Goal: Find contact information: Find contact information

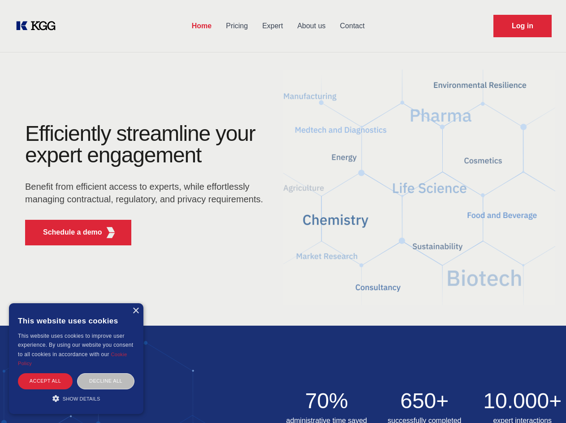
click at [283, 211] on div "Efficiently streamline your expert engagement Benefit from efficient access to …" at bounding box center [147, 188] width 273 height 130
click at [67, 232] on p "Schedule a demo" at bounding box center [72, 232] width 59 height 11
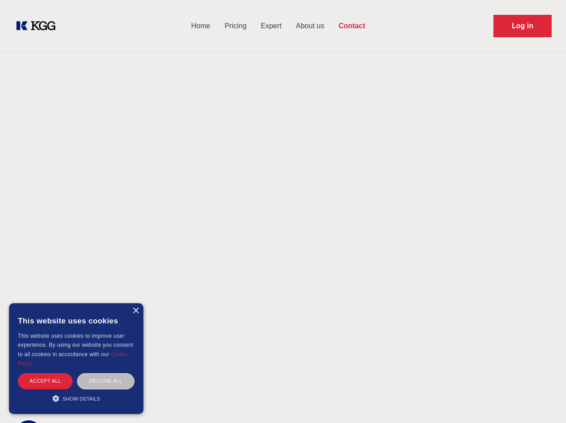
click at [135, 311] on div "× This website uses cookies This website uses cookies to improve user experienc…" at bounding box center [76, 358] width 135 height 111
click at [45, 381] on div "Accept all" at bounding box center [45, 381] width 55 height 16
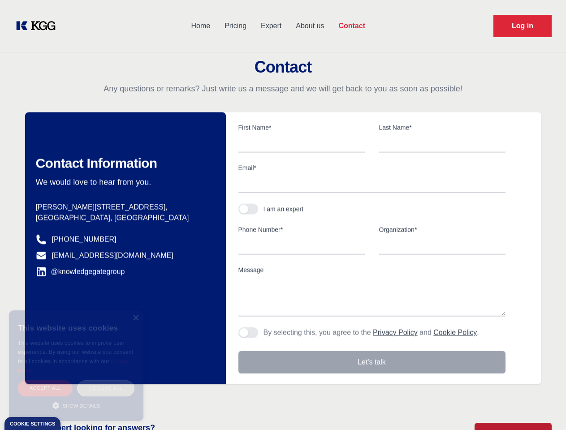
click at [106, 381] on div "Decline all" at bounding box center [105, 389] width 57 height 16
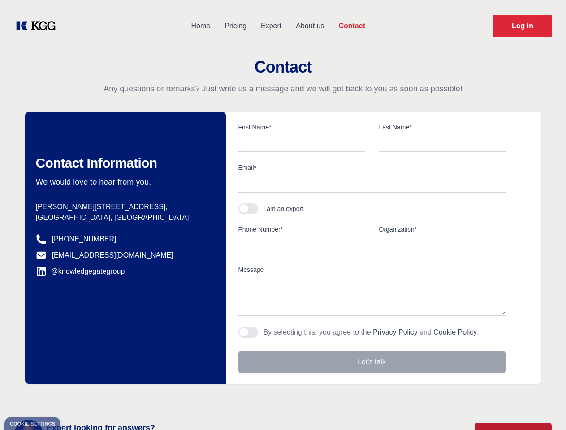
click at [76, 398] on main "Contact Any questions or remarks? Just write us a message and we will get back …" at bounding box center [283, 233] width 566 height 467
